Goal: Find contact information: Find contact information

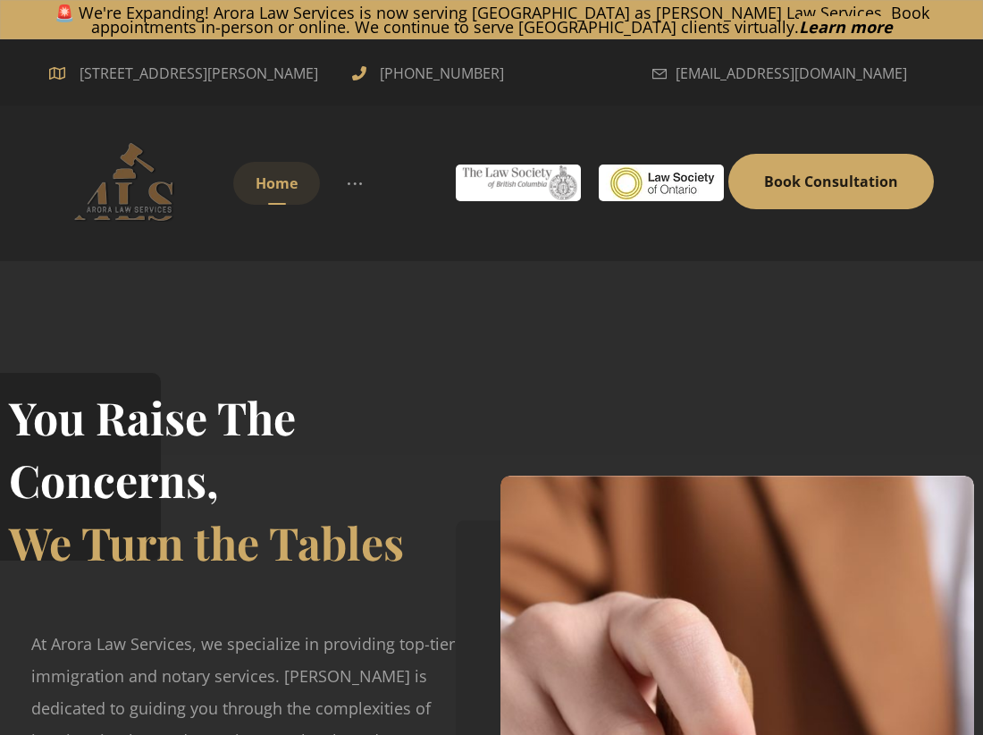
click at [286, 193] on span "Home" at bounding box center [277, 183] width 42 height 20
drag, startPoint x: 472, startPoint y: 72, endPoint x: 446, endPoint y: 74, distance: 26.0
click at [446, 74] on div "[STREET_ADDRESS][PERSON_NAME] [PHONE_NUMBER]" at bounding box center [320, 72] width 542 height 30
copy link "[STREET_ADDRESS][PERSON_NAME]"
